Goal: Find specific page/section: Locate item on page

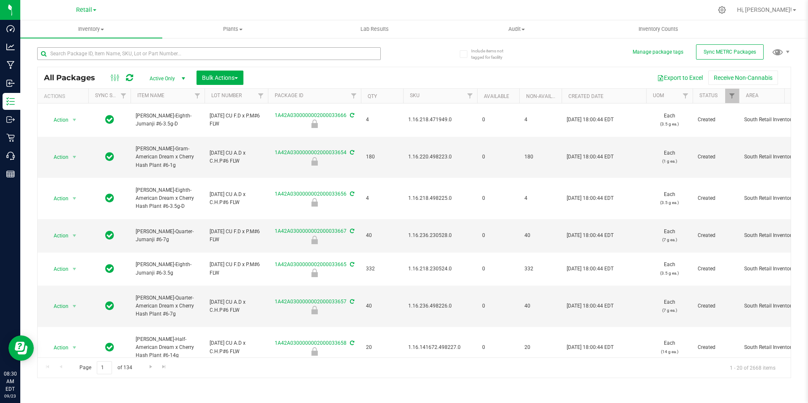
click at [89, 8] on span "Retail" at bounding box center [84, 9] width 16 height 7
click at [78, 30] on link "Cultivation" at bounding box center [86, 29] width 123 height 11
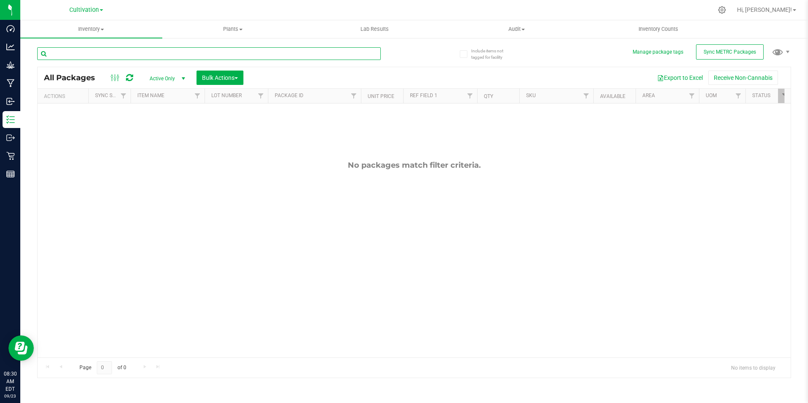
click at [84, 56] on input "text" at bounding box center [209, 53] width 344 height 13
type input "eighth"
drag, startPoint x: 15, startPoint y: 58, endPoint x: -38, endPoint y: 49, distance: 53.6
click at [0, 49] on html "Dashboard Analytics Grow Manufacturing Inbound Inventory Outbound Retail Report…" at bounding box center [404, 201] width 808 height 403
type input "[PERSON_NAME]-eighth"
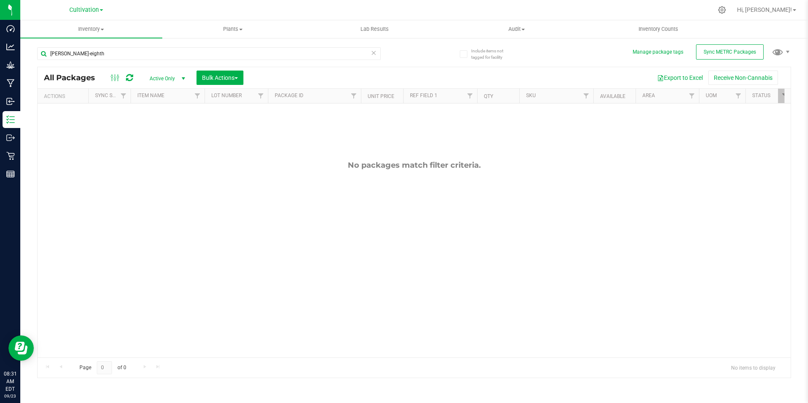
click at [145, 183] on div "No packages match filter criteria." at bounding box center [414, 259] width 753 height 311
click at [82, 9] on span "Cultivation" at bounding box center [84, 10] width 30 height 8
click at [66, 41] on link "Manufacturing" at bounding box center [86, 41] width 123 height 11
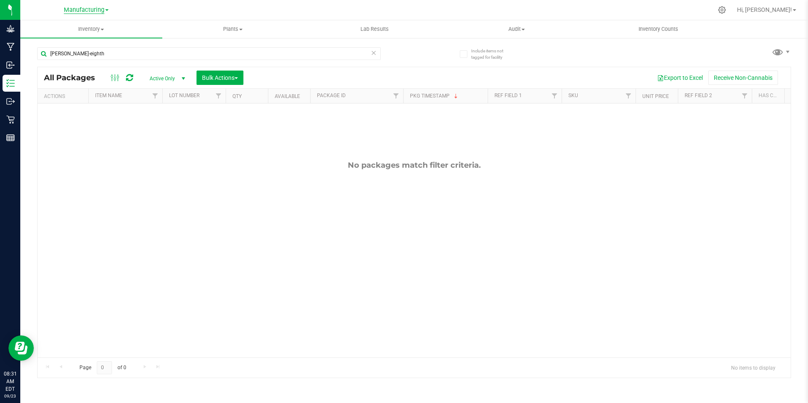
click at [97, 11] on span "Manufacturing" at bounding box center [84, 10] width 41 height 8
click at [82, 31] on link "Cultivation" at bounding box center [86, 29] width 123 height 11
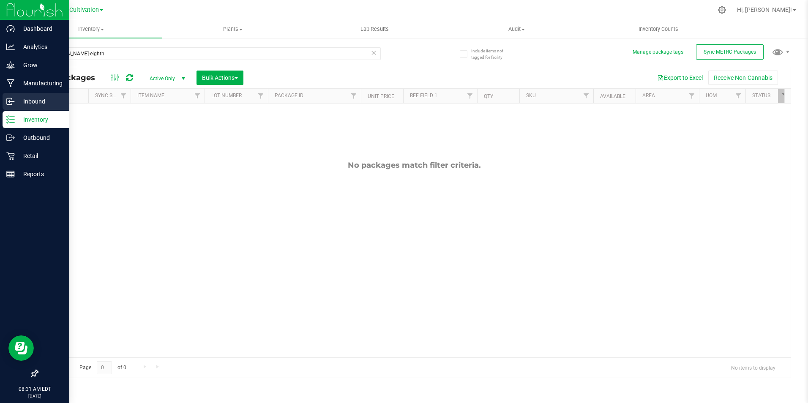
click at [36, 97] on p "Inbound" at bounding box center [40, 101] width 51 height 10
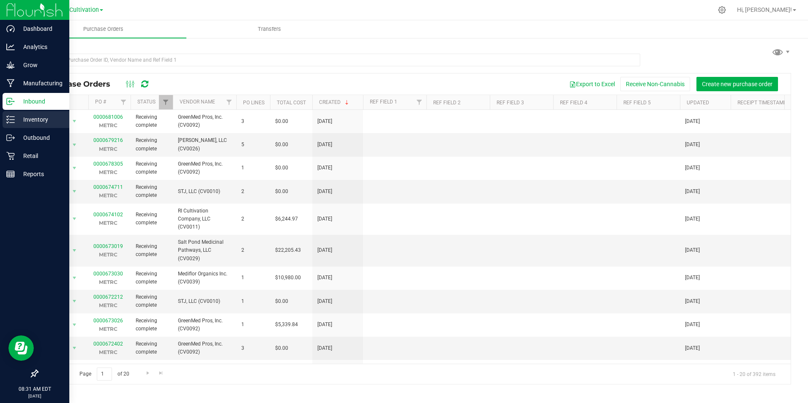
click at [35, 119] on p "Inventory" at bounding box center [40, 120] width 51 height 10
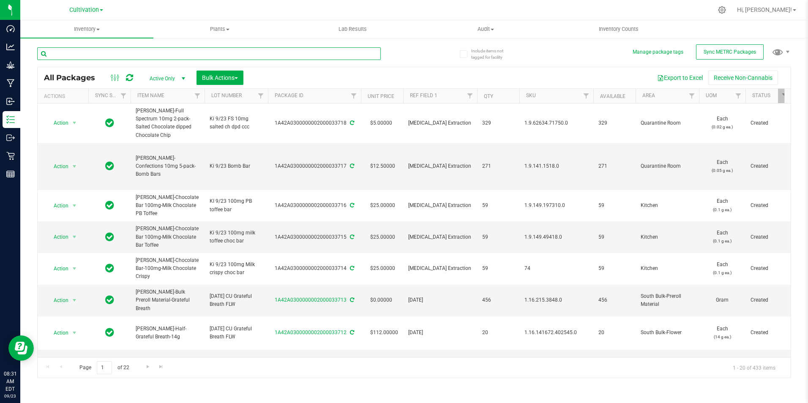
click at [79, 55] on input "text" at bounding box center [209, 53] width 344 height 13
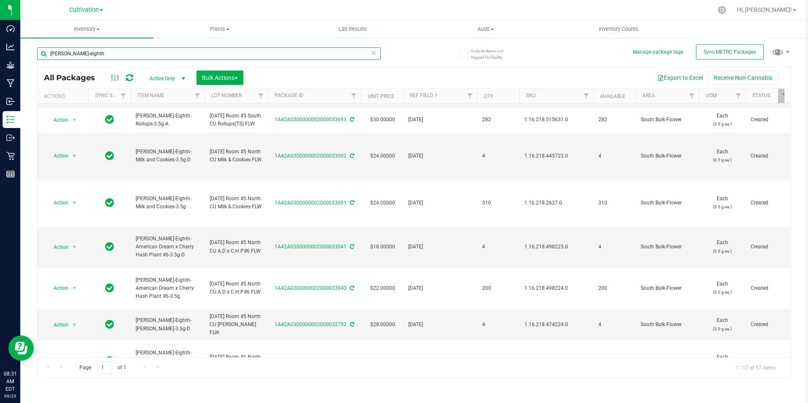
scroll to position [85, 0]
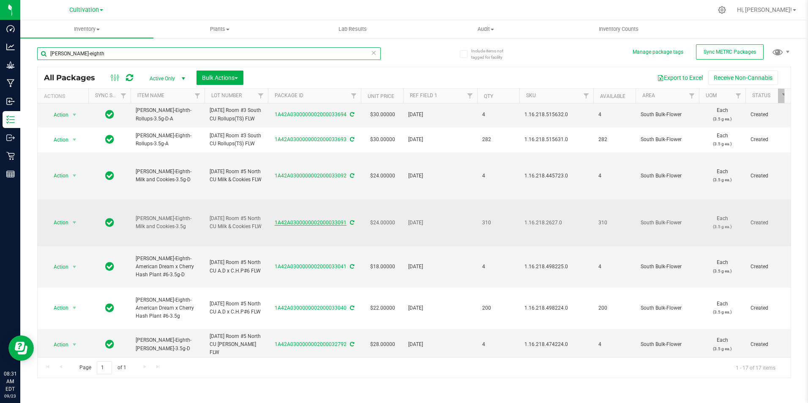
type input "[PERSON_NAME]-eighth"
click at [319, 226] on link "1A42A0300000002000033091" at bounding box center [311, 223] width 72 height 6
